Goal: Check status: Check status

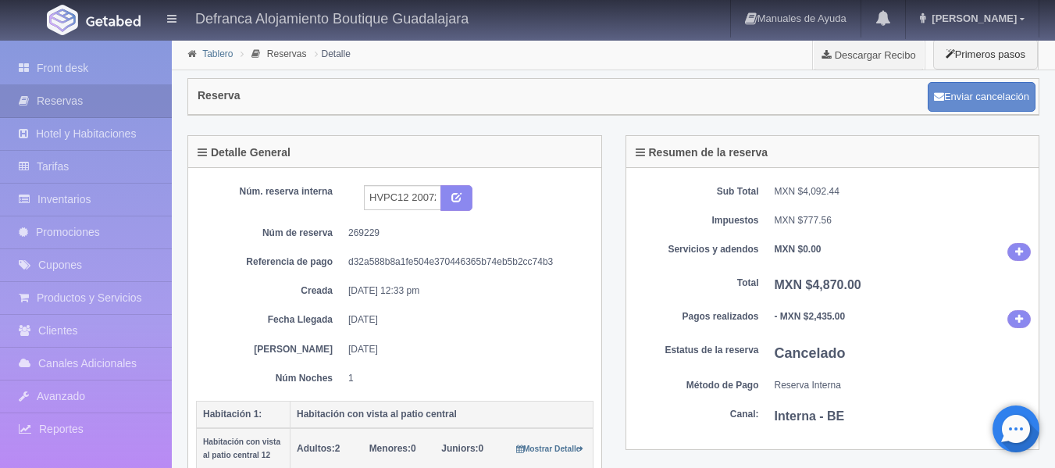
click at [210, 53] on link "Tablero" at bounding box center [217, 53] width 30 height 11
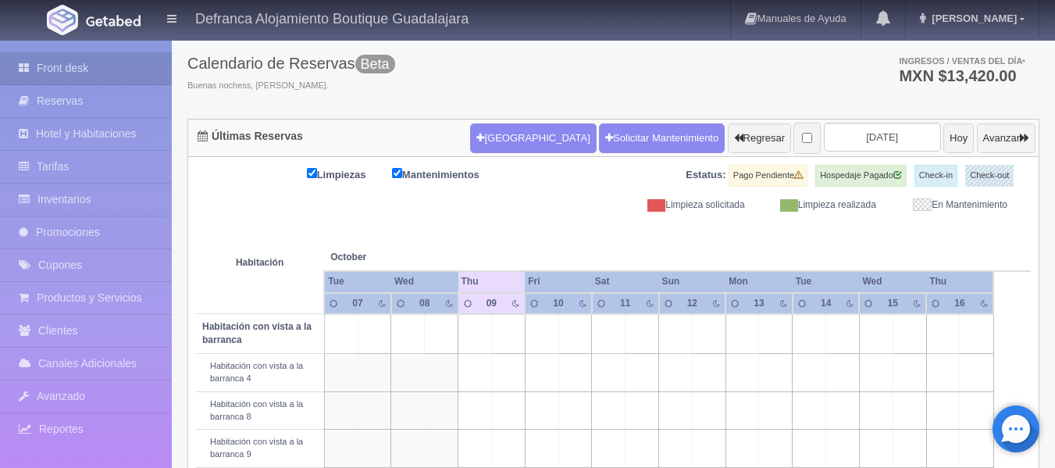
scroll to position [78, 0]
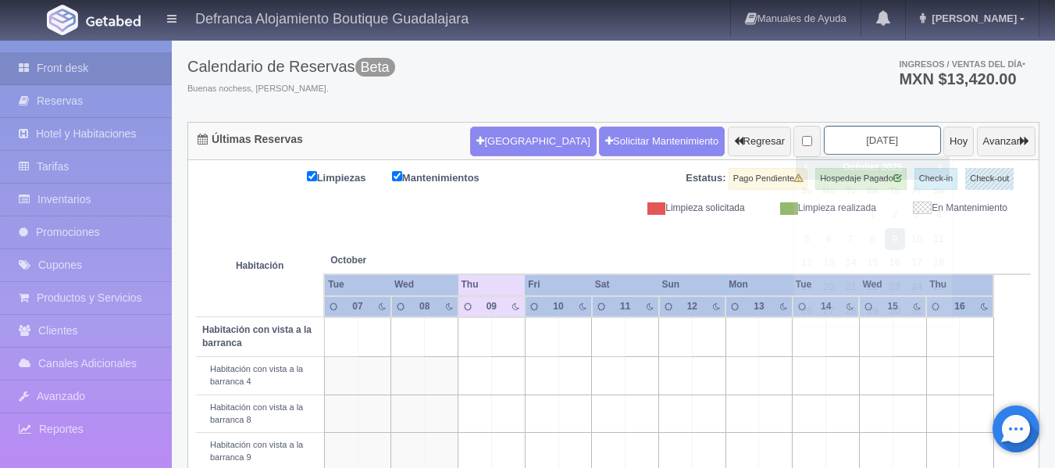
click at [886, 133] on input "2025-10-09" at bounding box center [882, 140] width 117 height 29
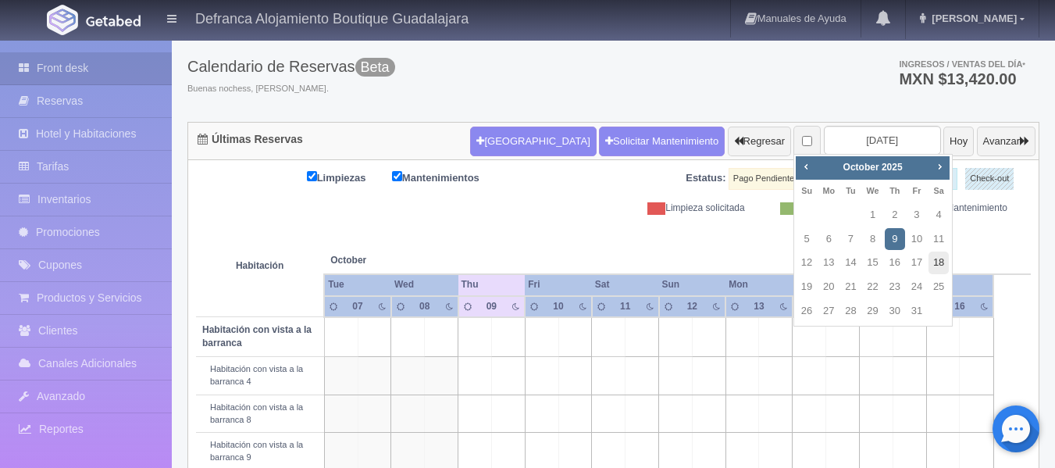
click at [938, 266] on link "18" at bounding box center [939, 263] width 20 height 23
type input "[DATE]"
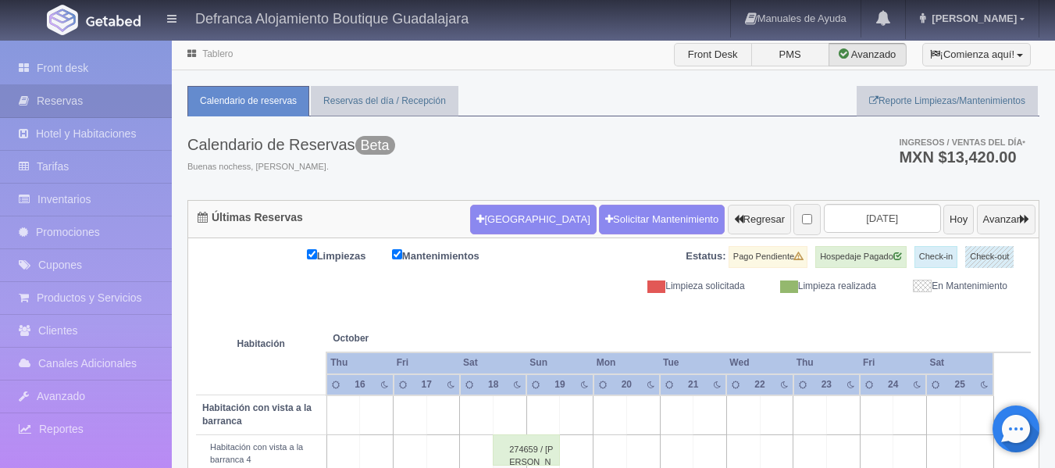
scroll to position [234, 0]
